Goal: Check status: Check status

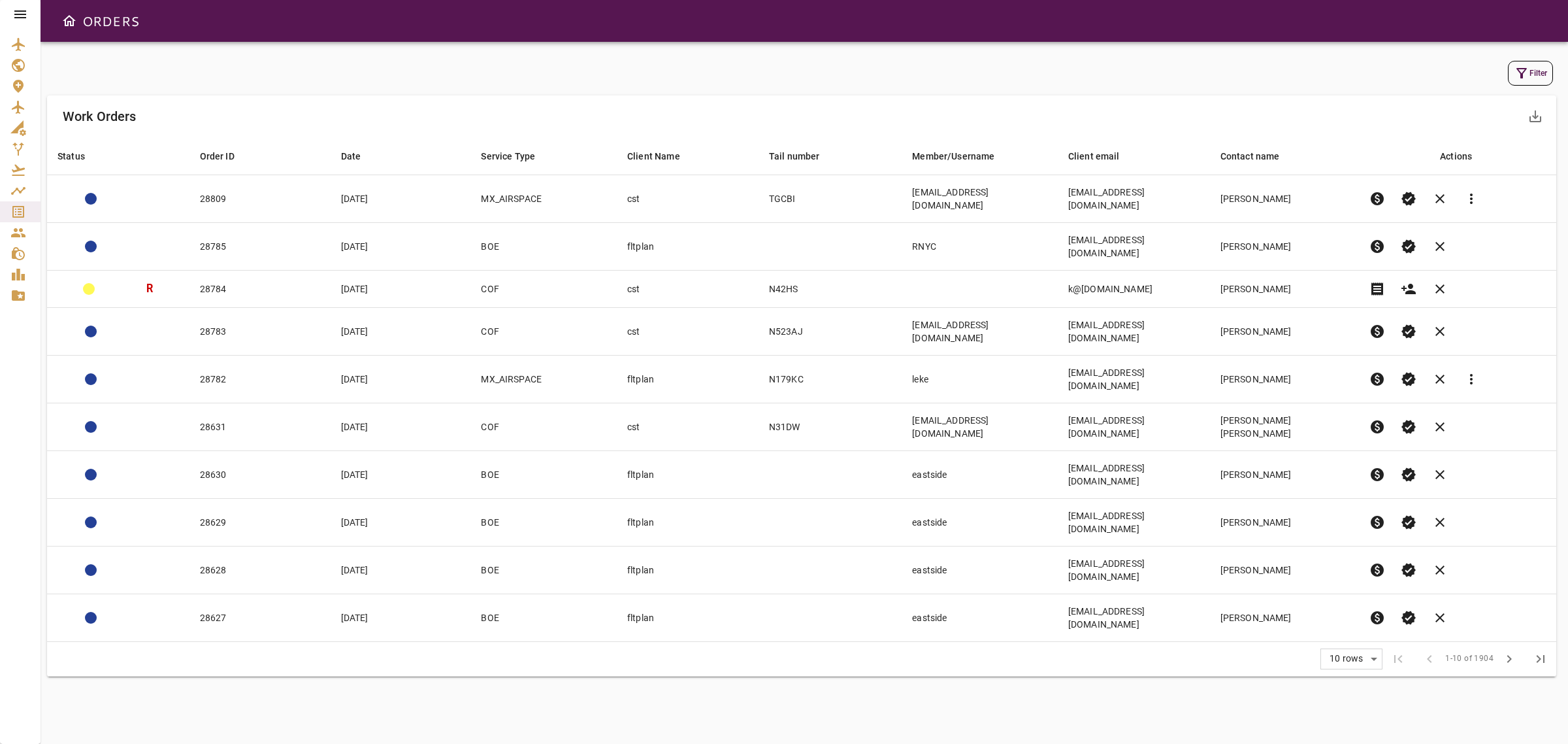
click at [1526, 73] on icon "button" at bounding box center [1521, 73] width 16 height 16
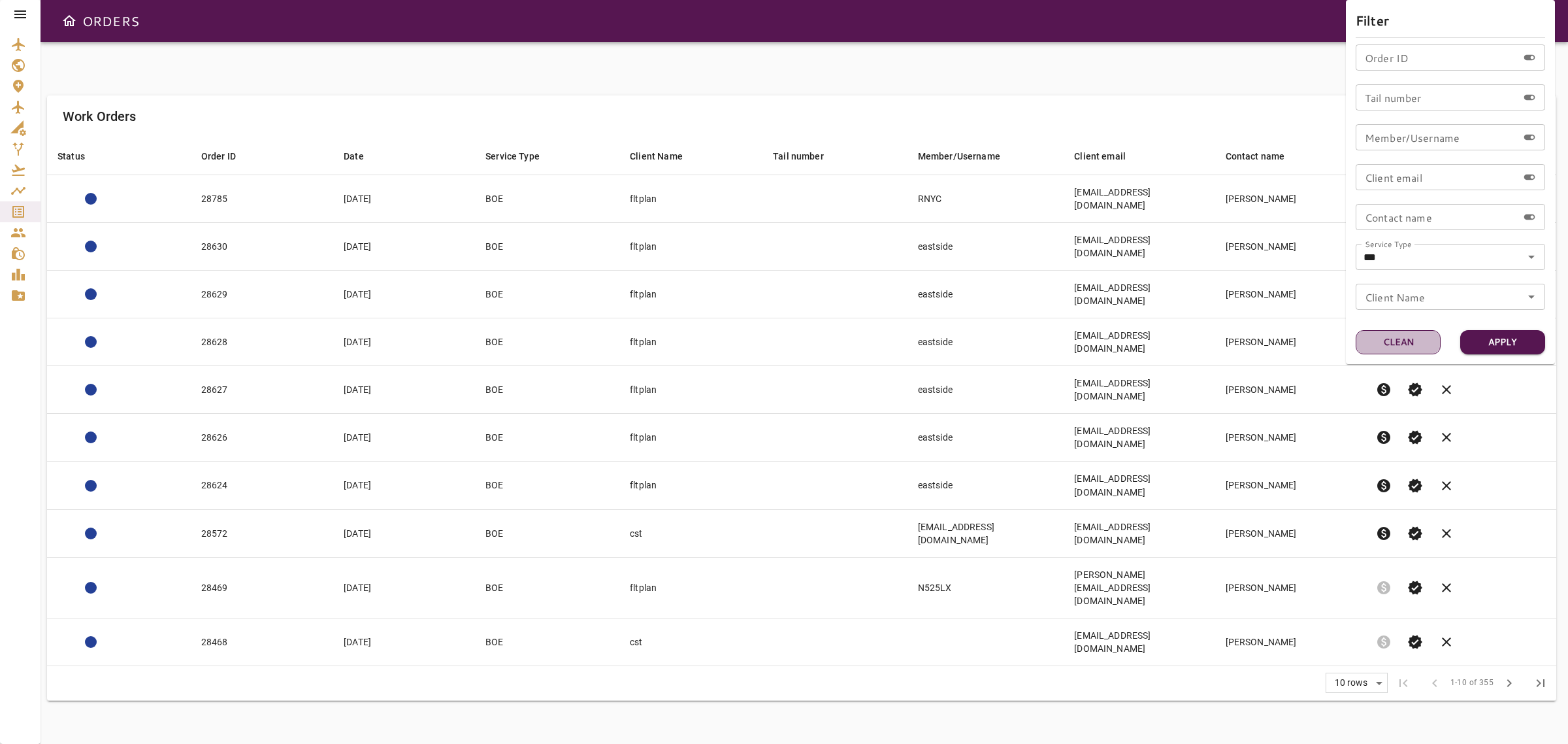
click at [1410, 341] on button "Clean" at bounding box center [1398, 341] width 85 height 24
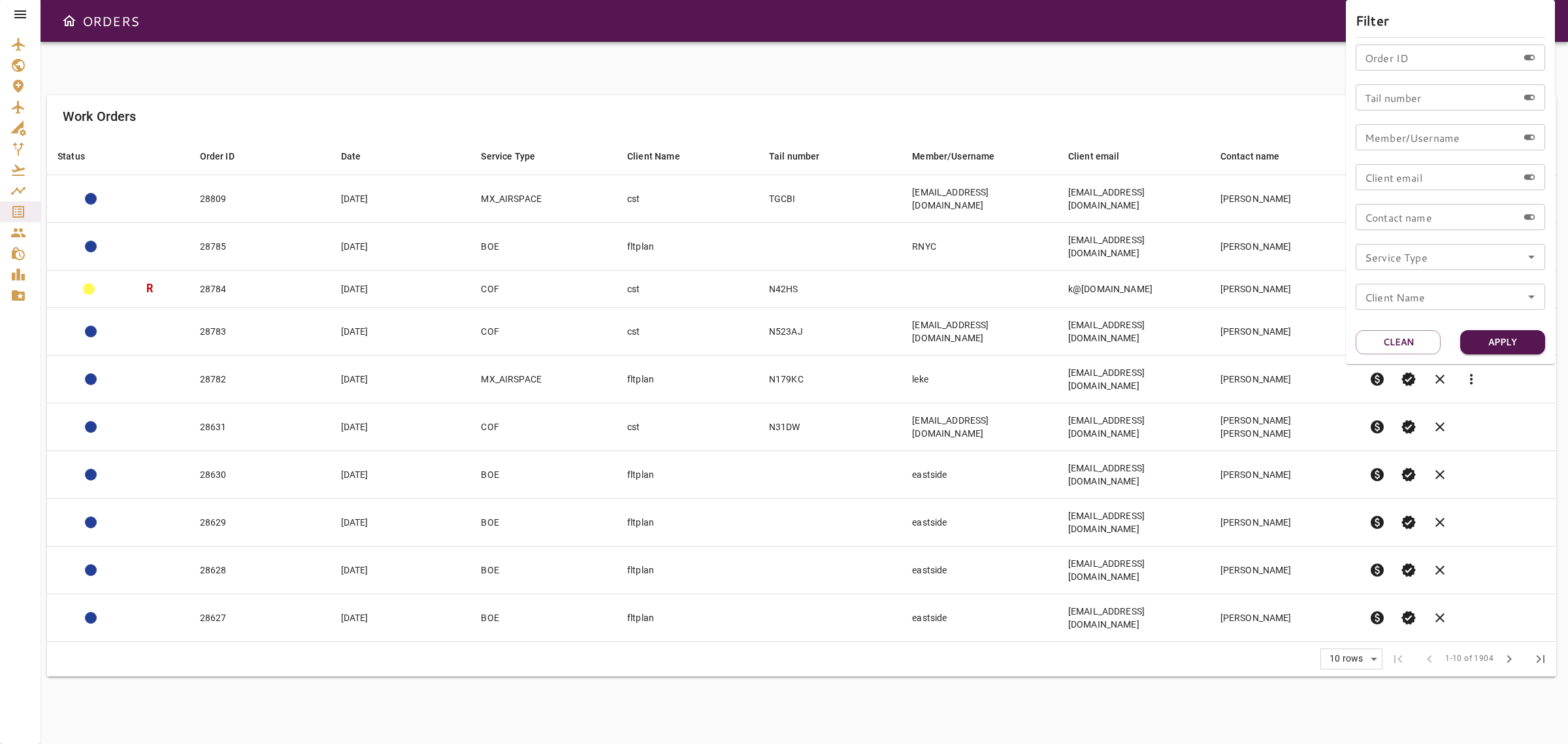
click at [1413, 98] on input "Tail number" at bounding box center [1436, 97] width 162 height 26
click at [1396, 145] on input "Member/Username" at bounding box center [1436, 137] width 162 height 26
click at [1393, 178] on input "Client email" at bounding box center [1436, 177] width 162 height 26
click at [1362, 211] on input "Contact name" at bounding box center [1436, 217] width 162 height 26
type input "*"
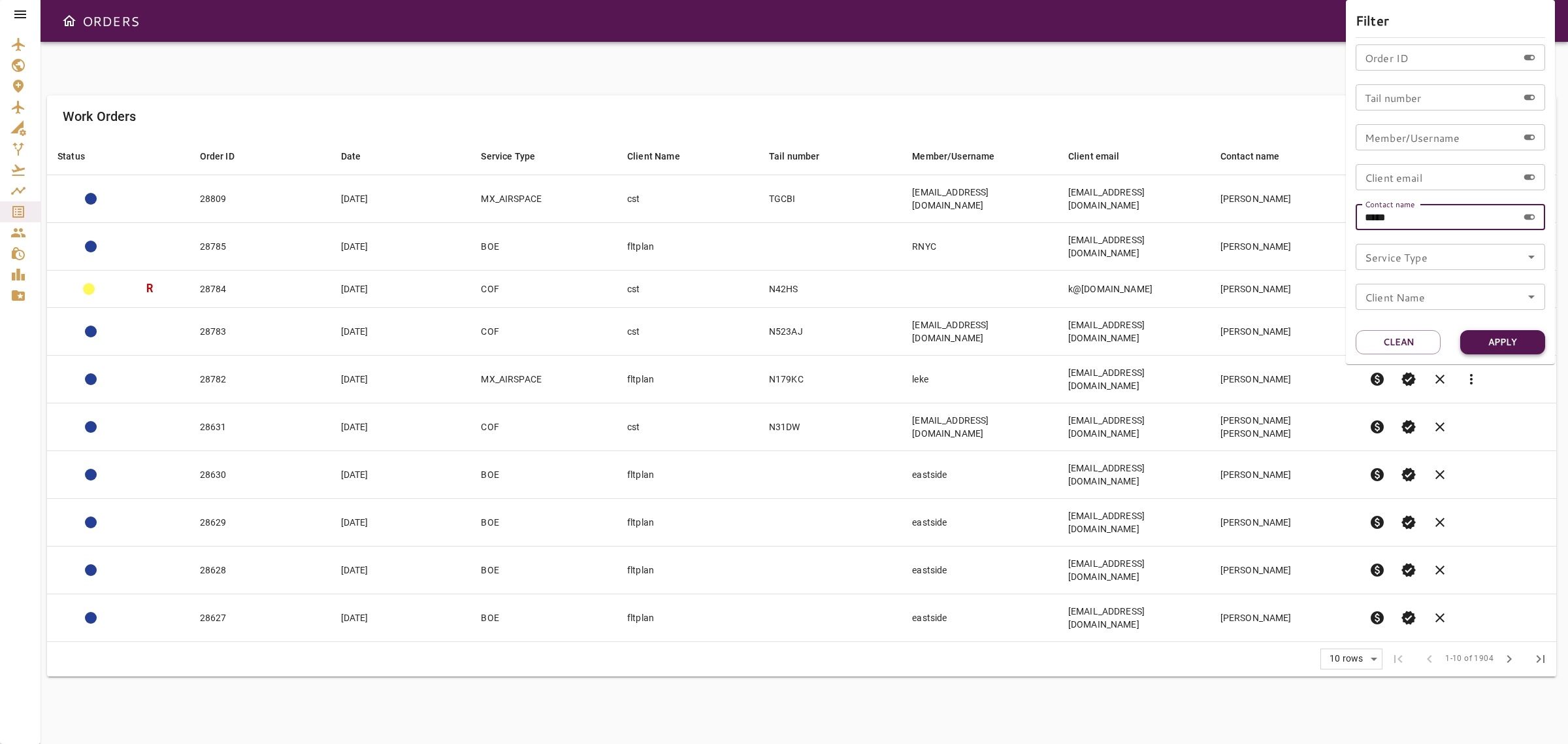
type input "*****"
click at [1504, 342] on button "Apply" at bounding box center [1502, 341] width 85 height 24
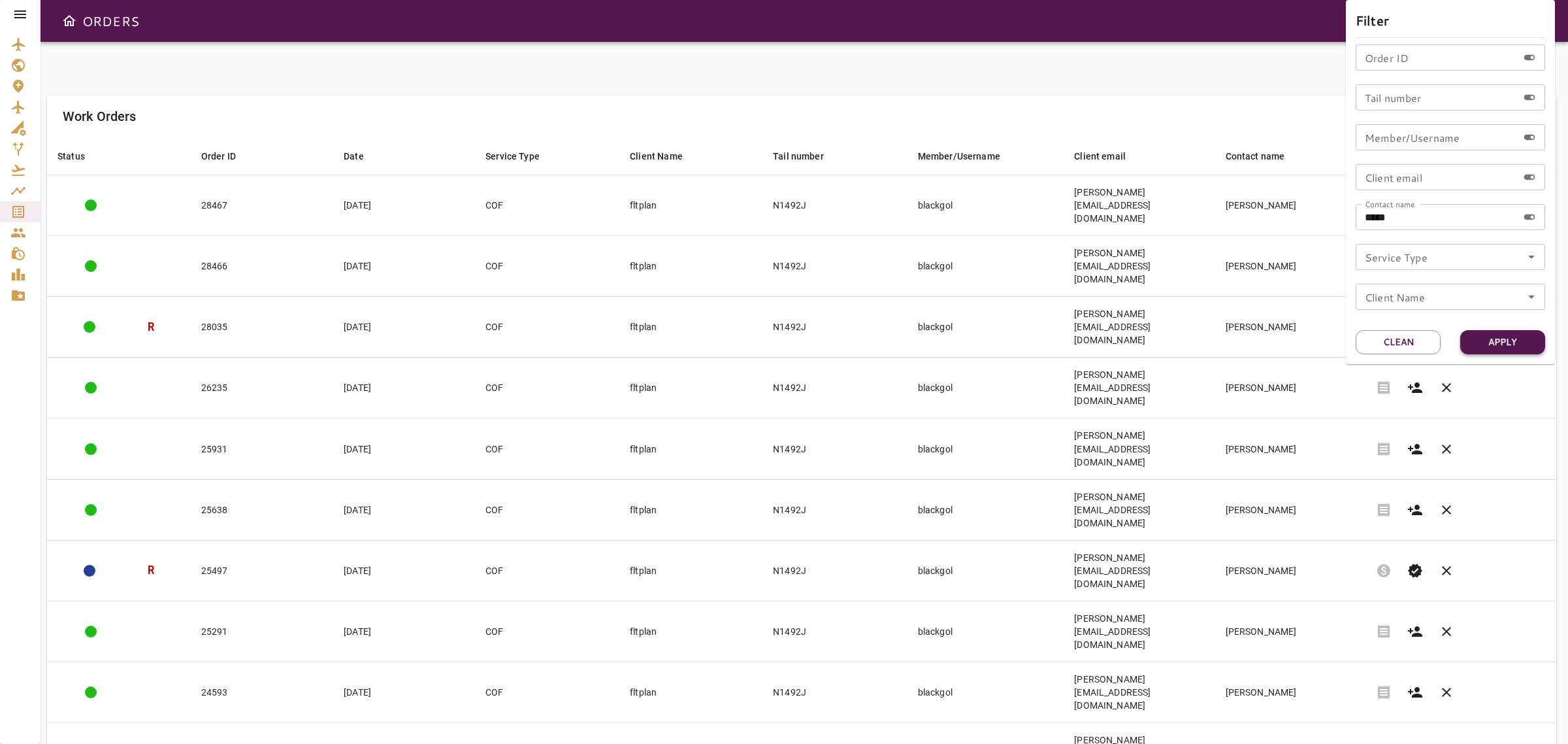
click at [1504, 342] on button "Apply" at bounding box center [1502, 341] width 85 height 24
click at [1153, 586] on div at bounding box center [784, 372] width 1568 height 744
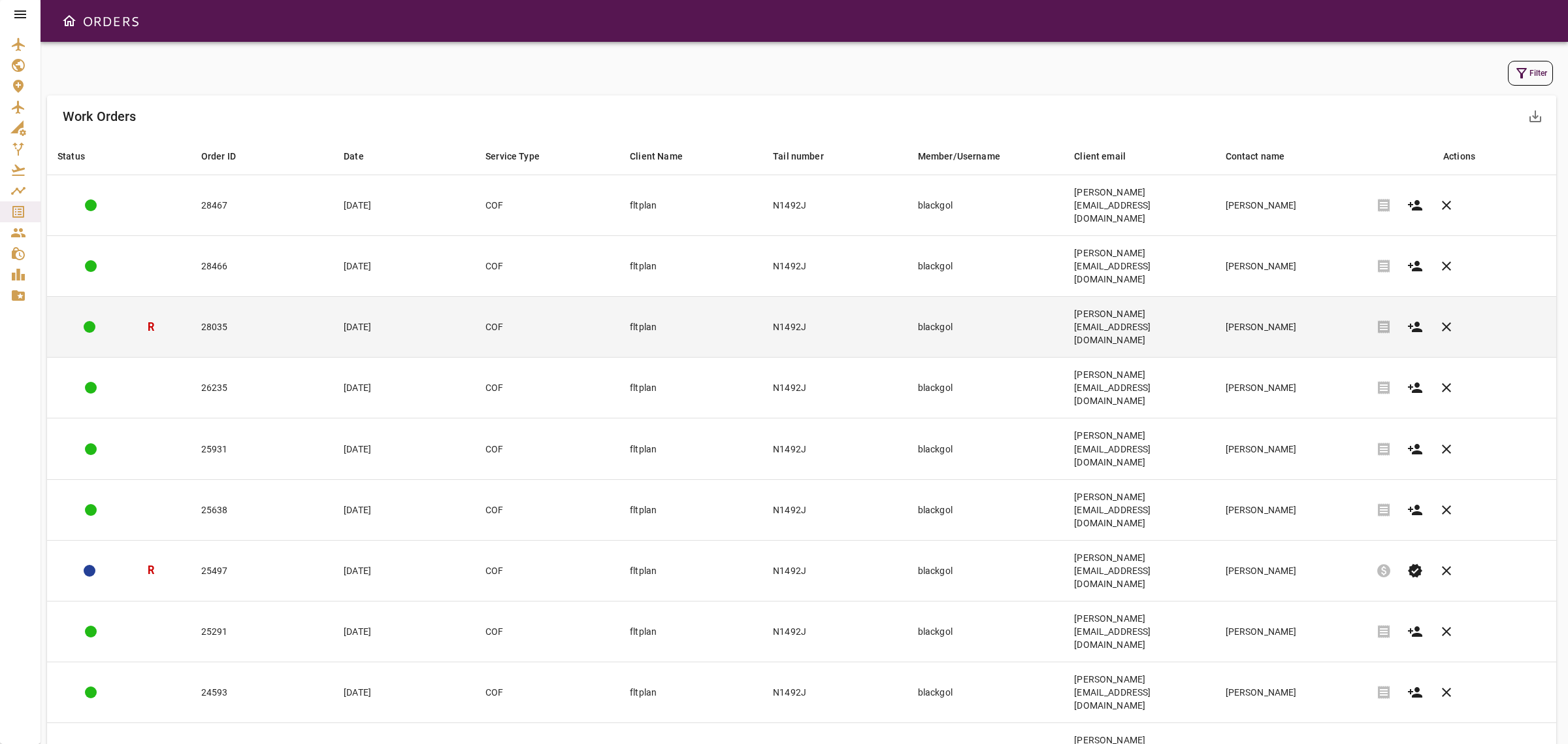
click at [432, 297] on td "[DATE]" at bounding box center [404, 327] width 142 height 61
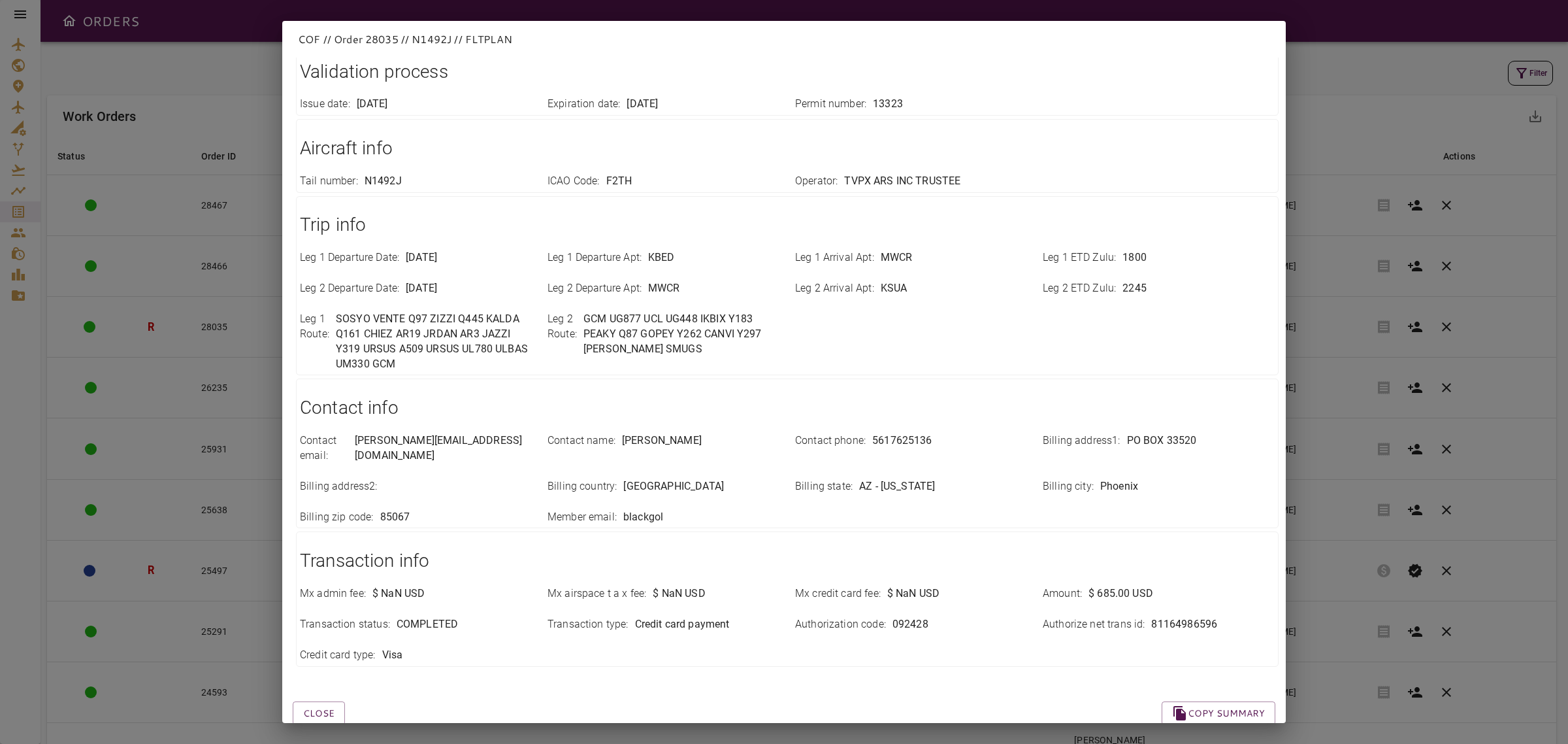
scroll to position [223, 0]
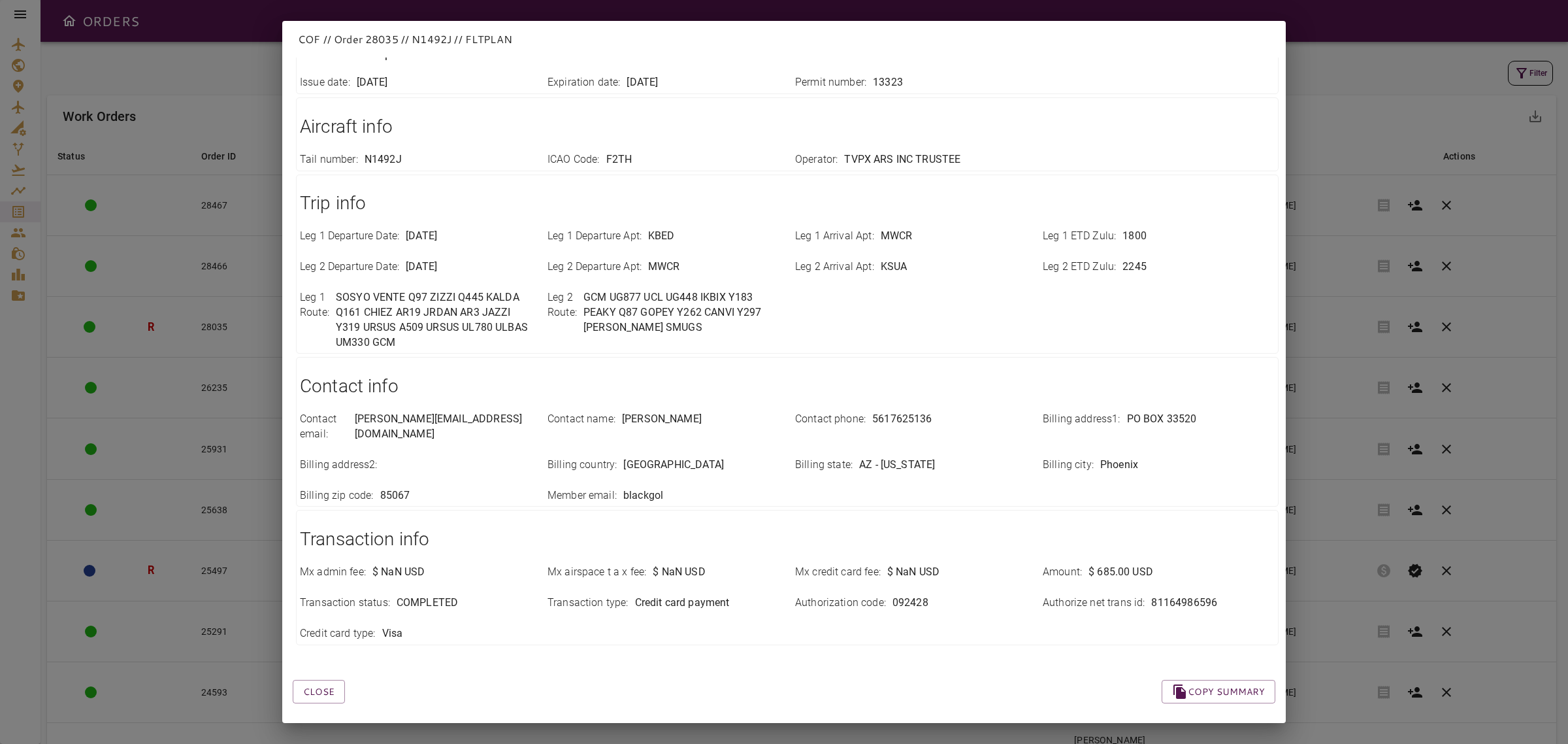
click at [1337, 639] on div "COF // Order 28035 // N1492J // FLTPLAN Close Copy summary Order info Order id …" at bounding box center [784, 372] width 1568 height 744
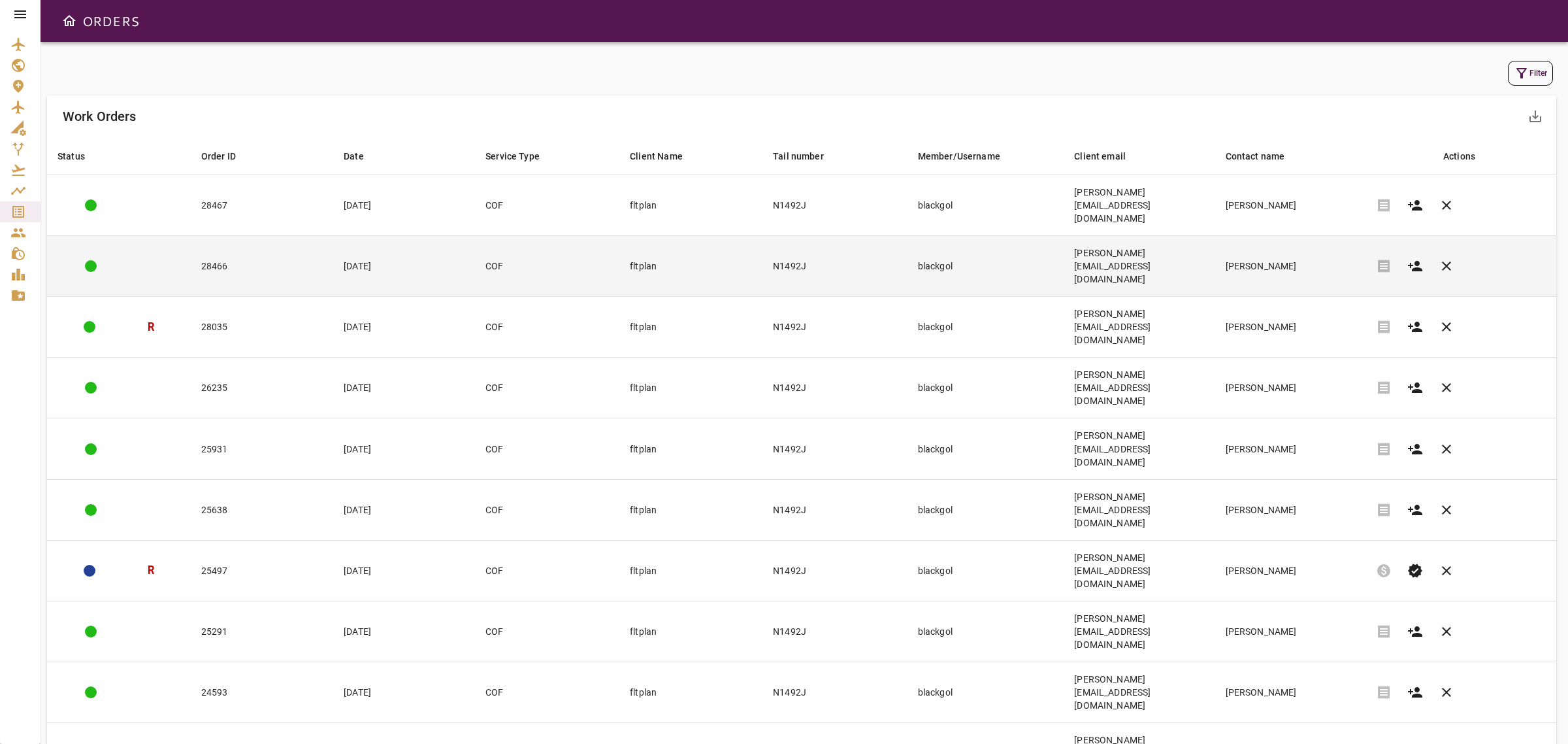
click at [252, 236] on td "28466" at bounding box center [262, 266] width 143 height 61
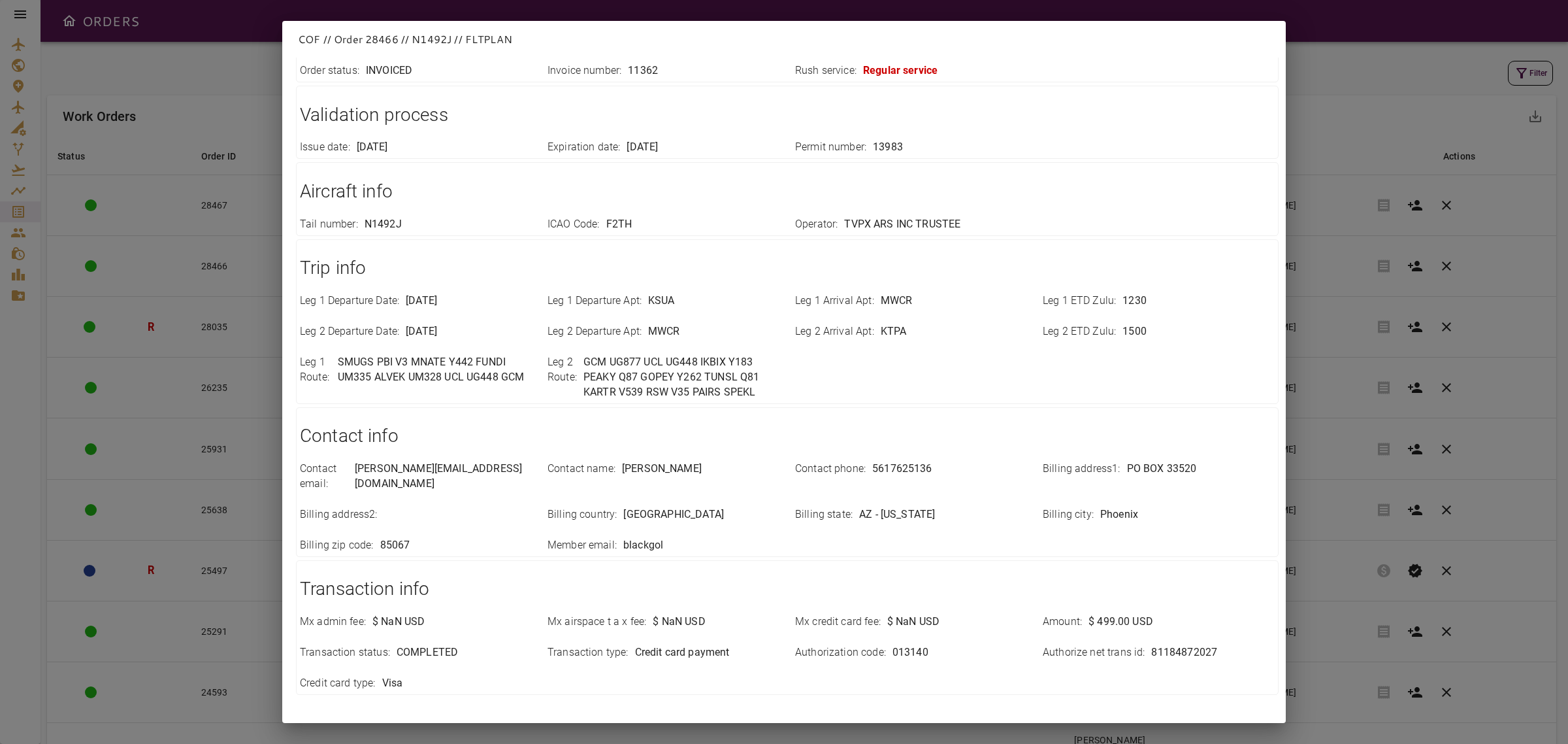
scroll to position [208, 0]
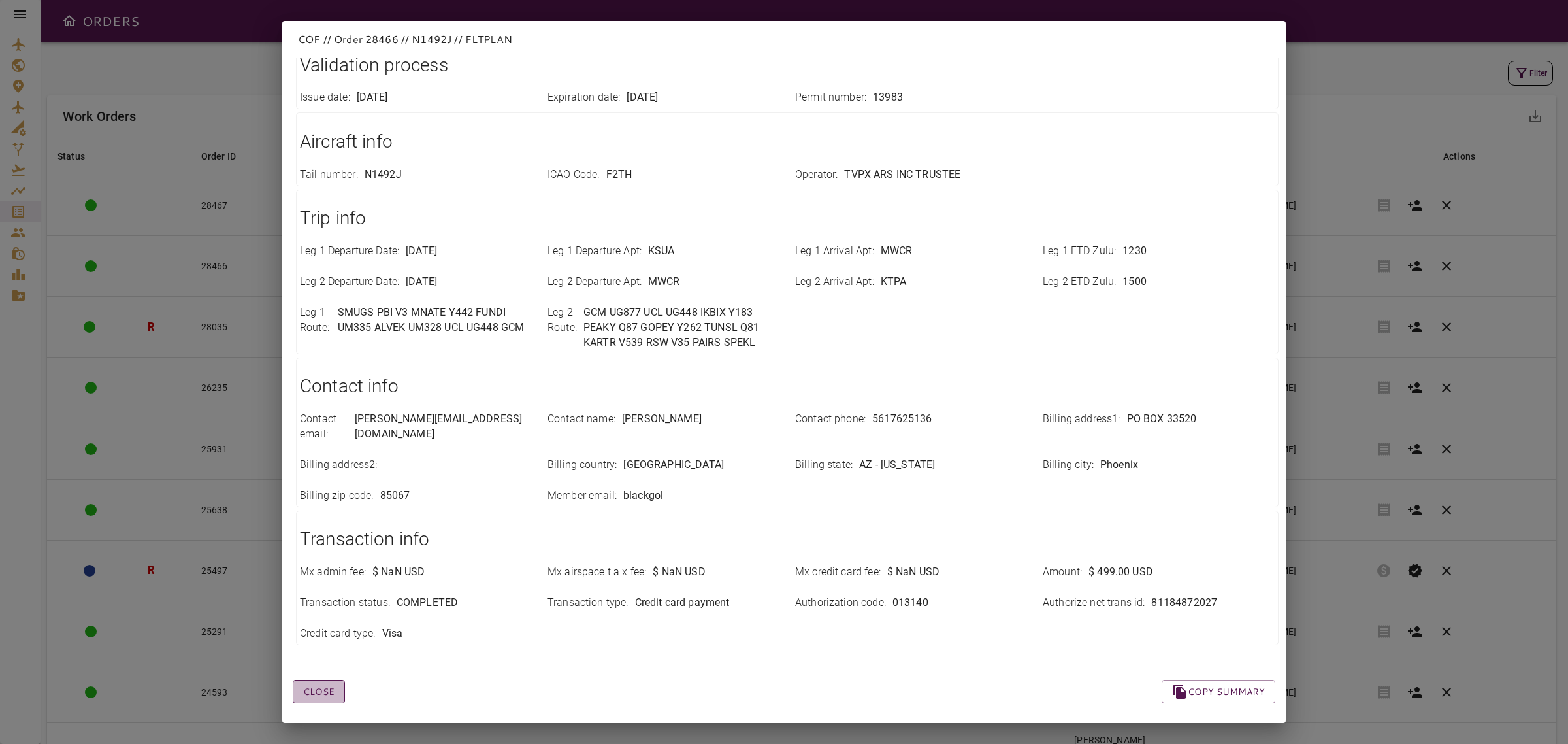
click at [327, 682] on button "Close" at bounding box center [319, 691] width 52 height 24
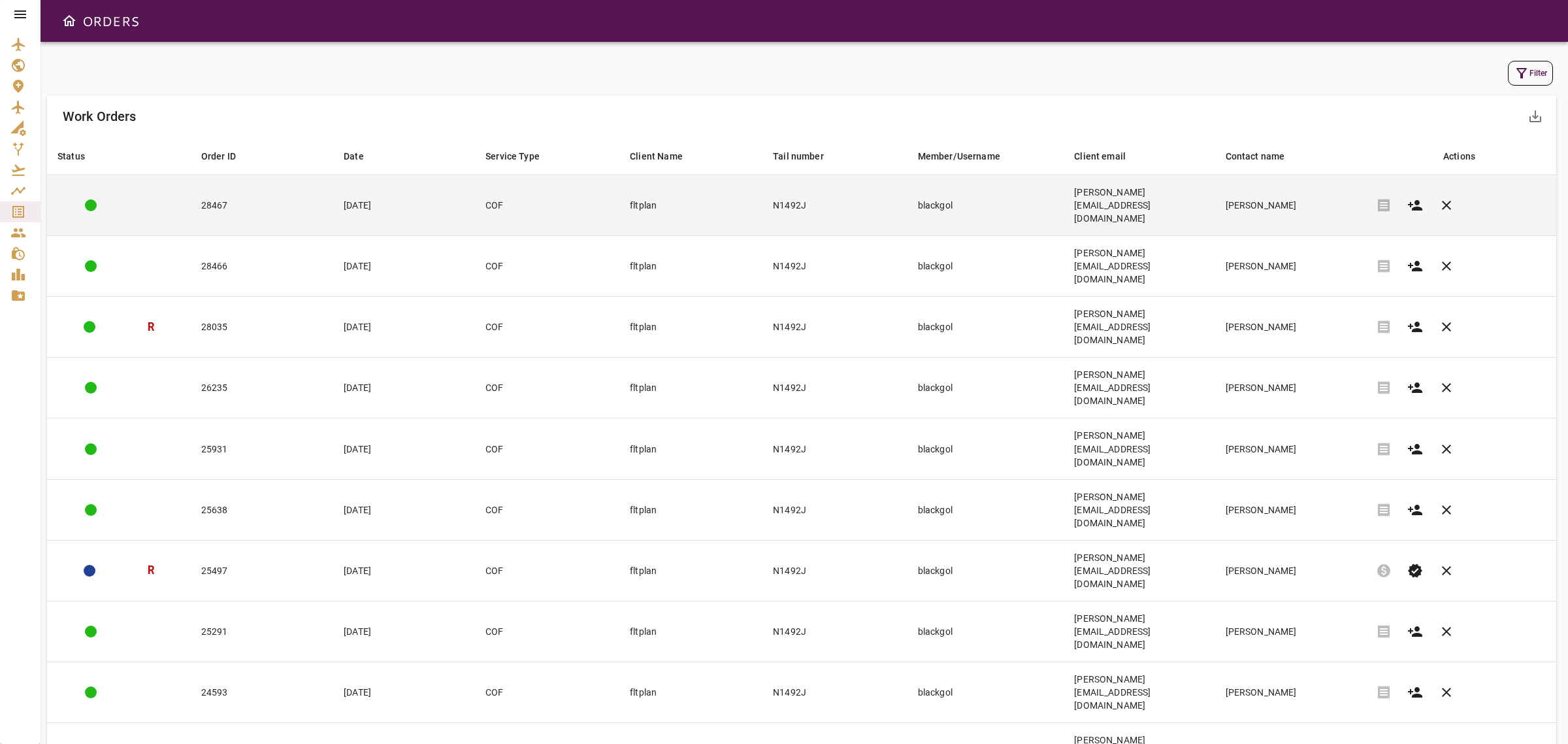
click at [288, 190] on td "28467" at bounding box center [262, 205] width 143 height 61
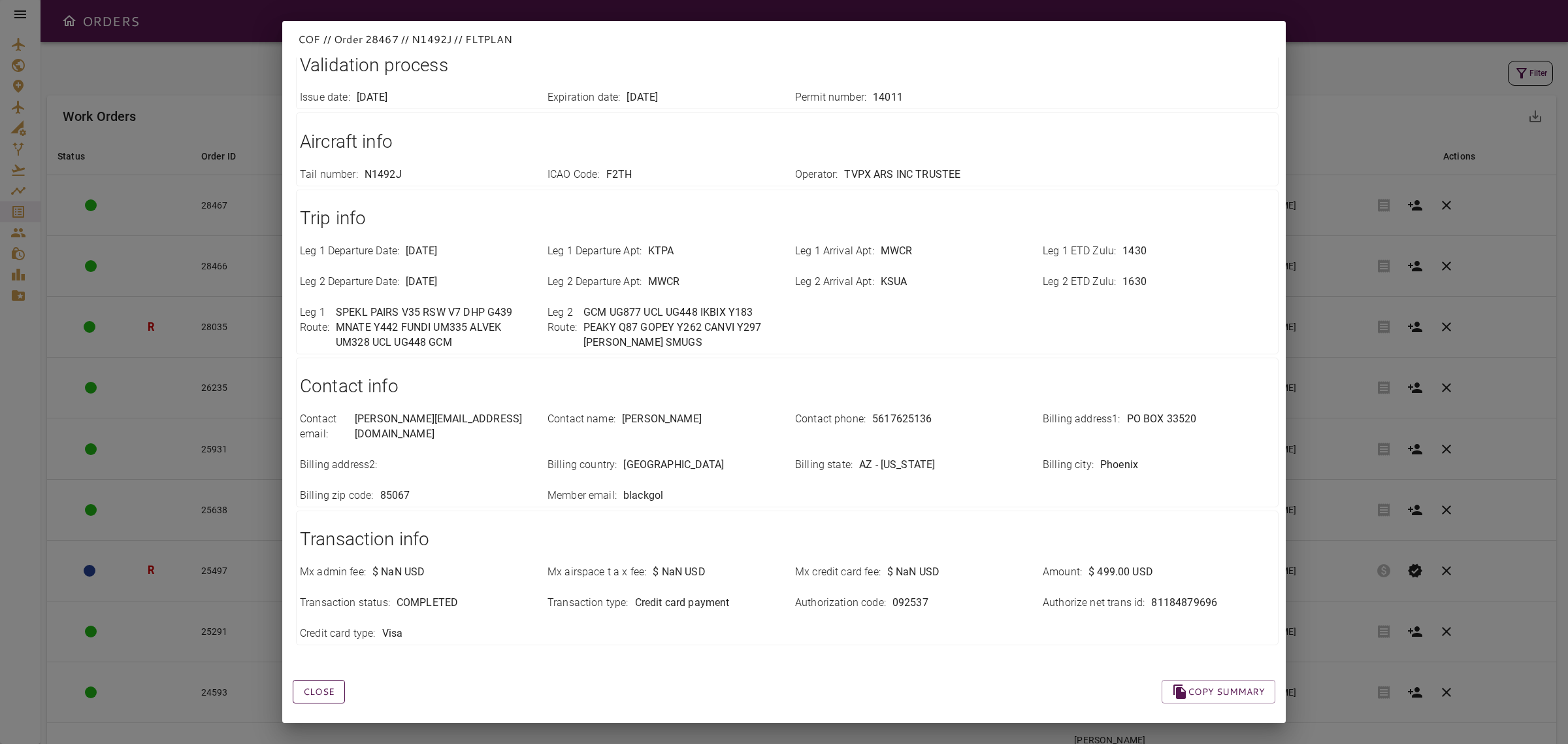
click at [340, 684] on button "Close" at bounding box center [319, 691] width 52 height 24
